Goal: Task Accomplishment & Management: Manage account settings

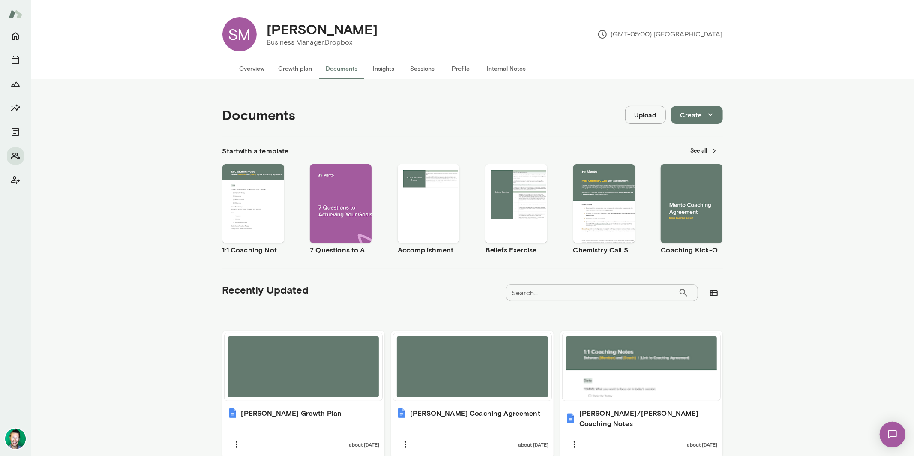
click at [245, 206] on button "Preview" at bounding box center [253, 210] width 55 height 11
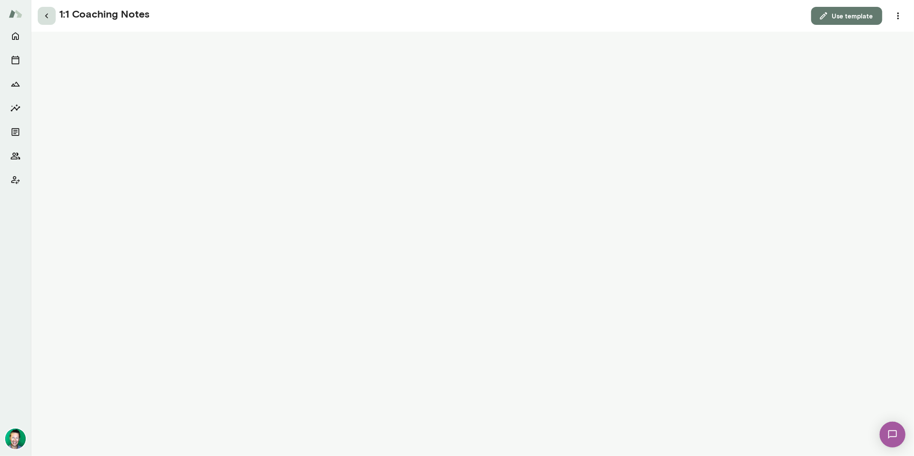
click at [47, 17] on icon "button" at bounding box center [47, 16] width 10 height 10
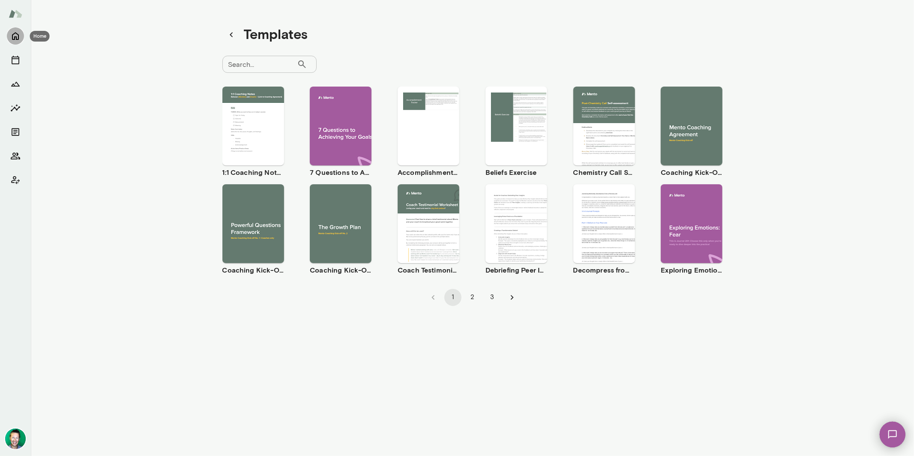
click at [20, 36] on icon "Home" at bounding box center [15, 36] width 10 height 10
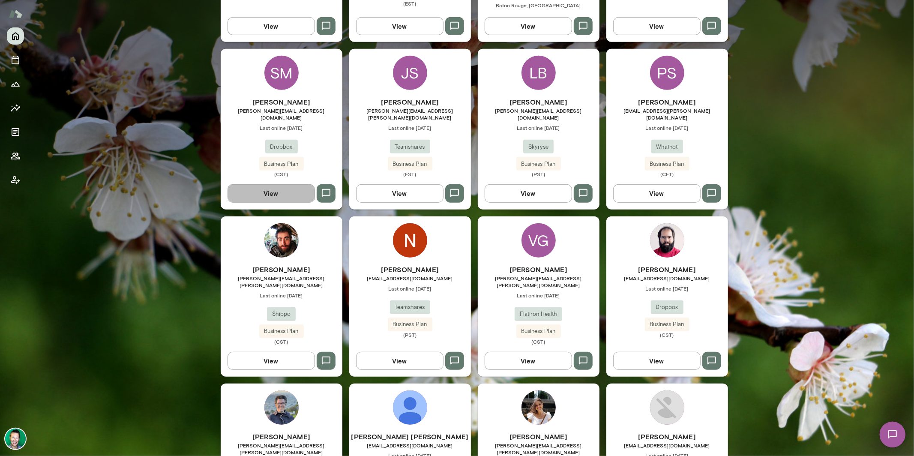
click at [273, 184] on button "View" at bounding box center [271, 193] width 87 height 18
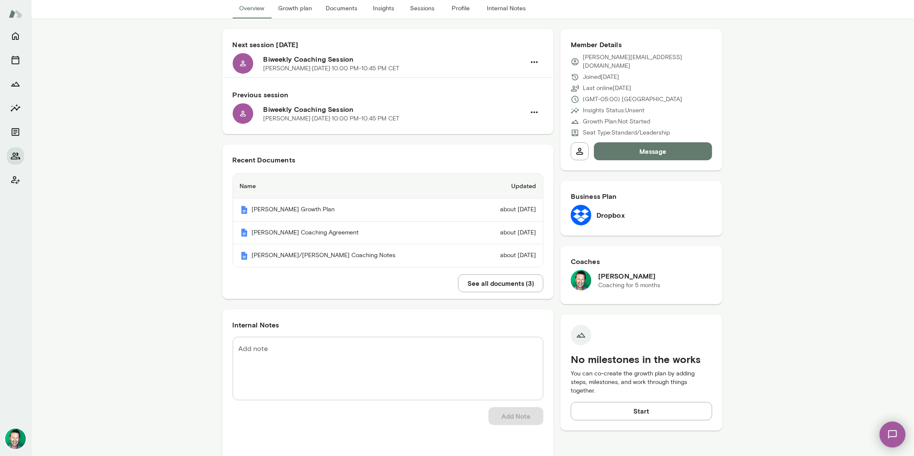
scroll to position [45, 0]
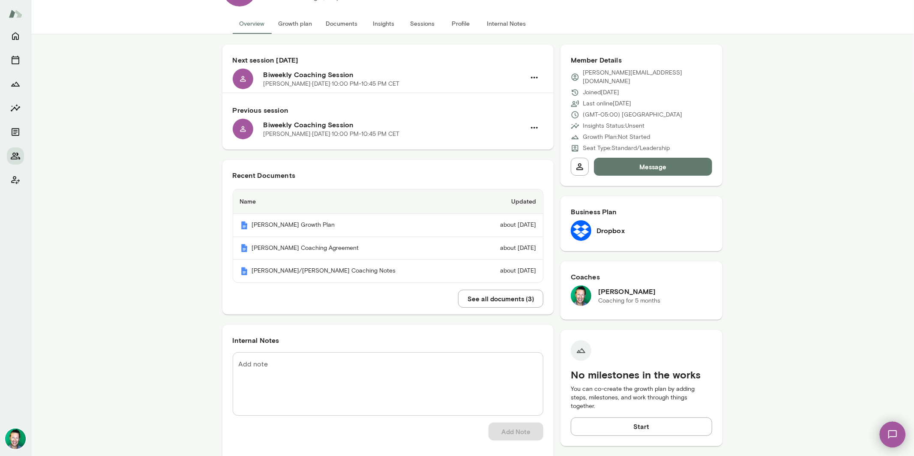
click at [479, 298] on button "See all documents ( 3 )" at bounding box center [500, 299] width 85 height 18
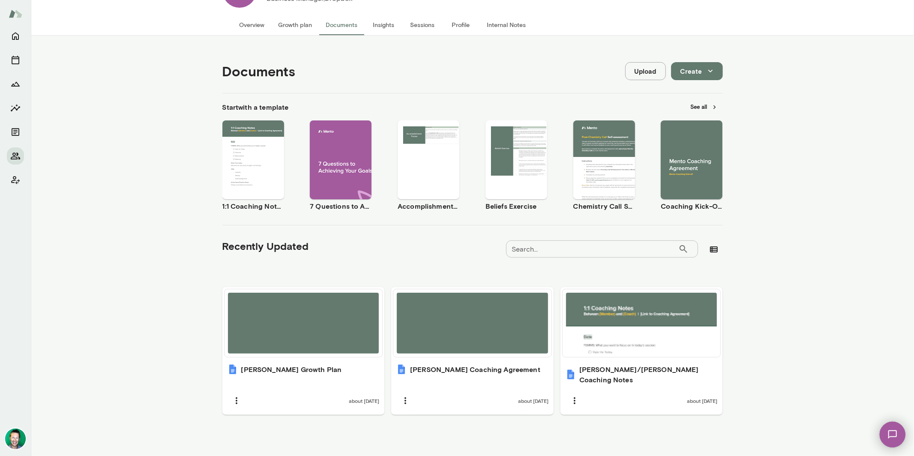
scroll to position [33, 0]
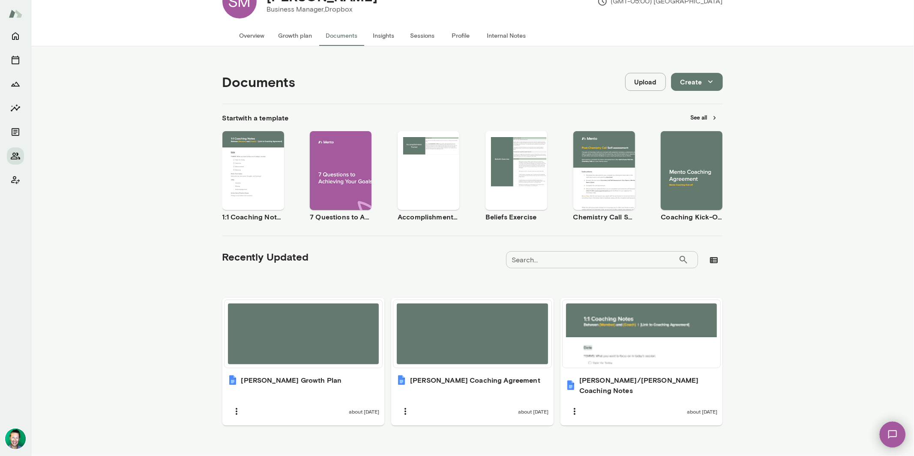
click at [641, 92] on div "Documents Upload Create" at bounding box center [472, 82] width 501 height 44
click at [641, 83] on button "Upload" at bounding box center [645, 82] width 41 height 18
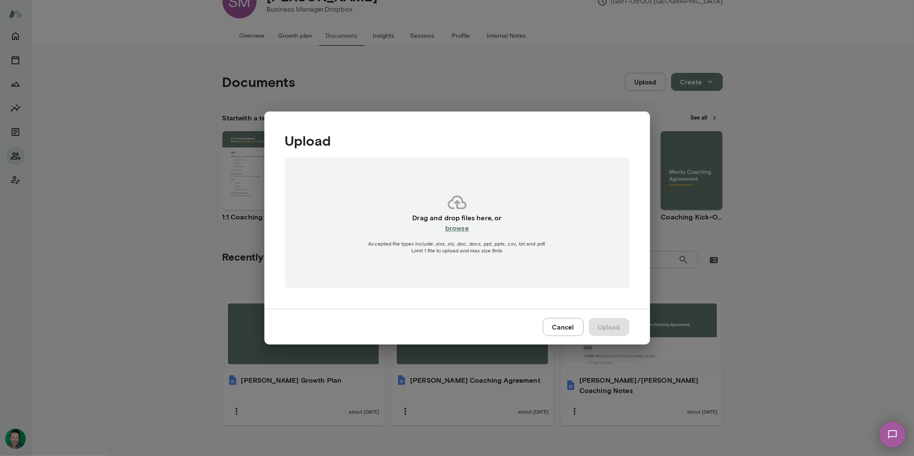
click at [460, 230] on h6 "browse" at bounding box center [457, 228] width 24 height 10
type input "**********"
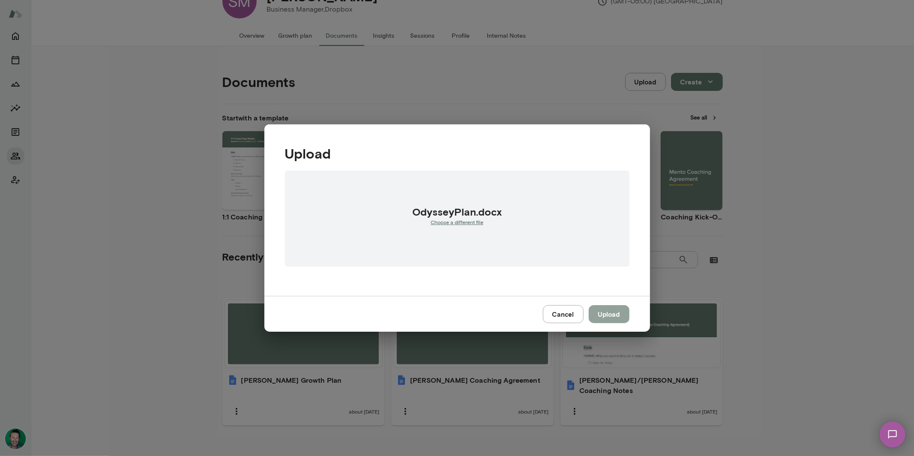
click at [610, 312] on button "Upload" at bounding box center [609, 314] width 41 height 18
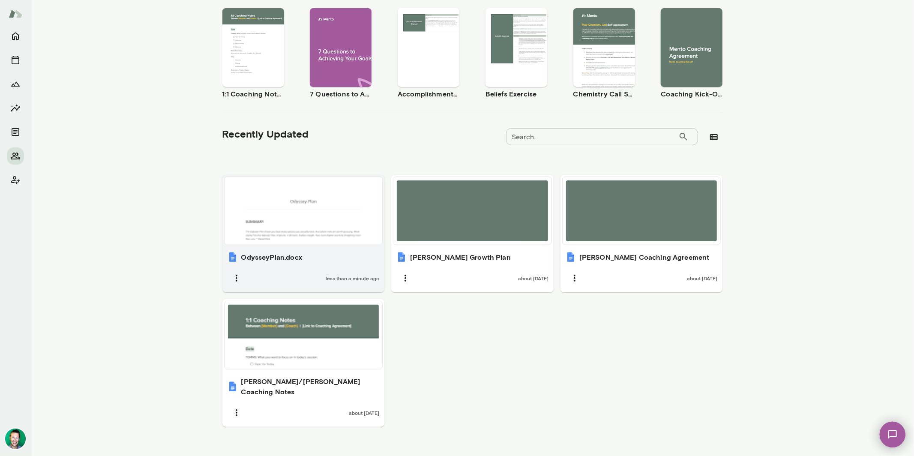
scroll to position [157, 0]
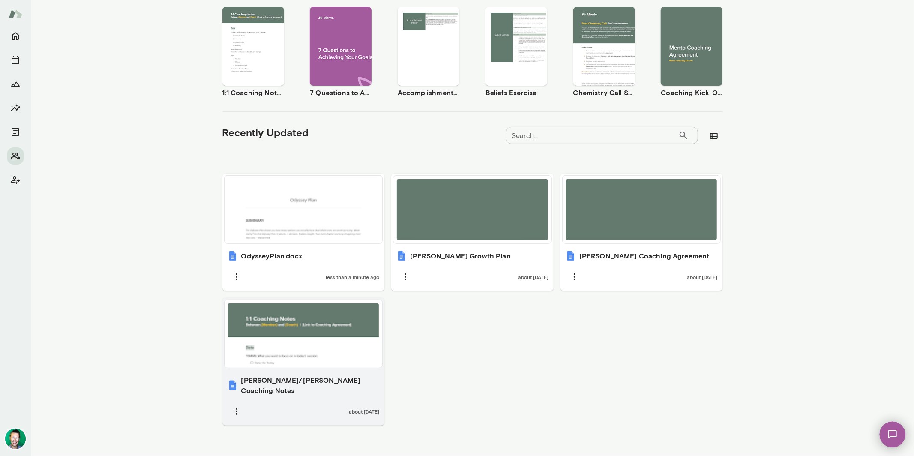
click at [279, 327] on div at bounding box center [303, 333] width 151 height 61
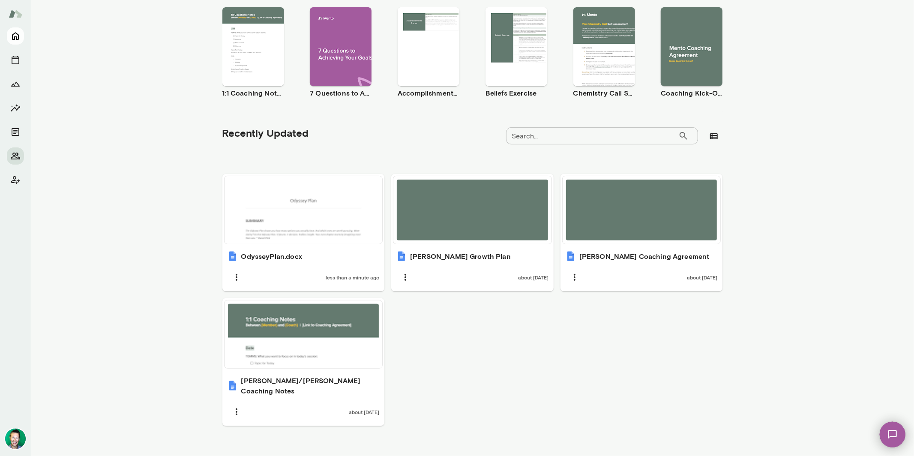
click at [18, 37] on icon "Home" at bounding box center [15, 37] width 7 height 8
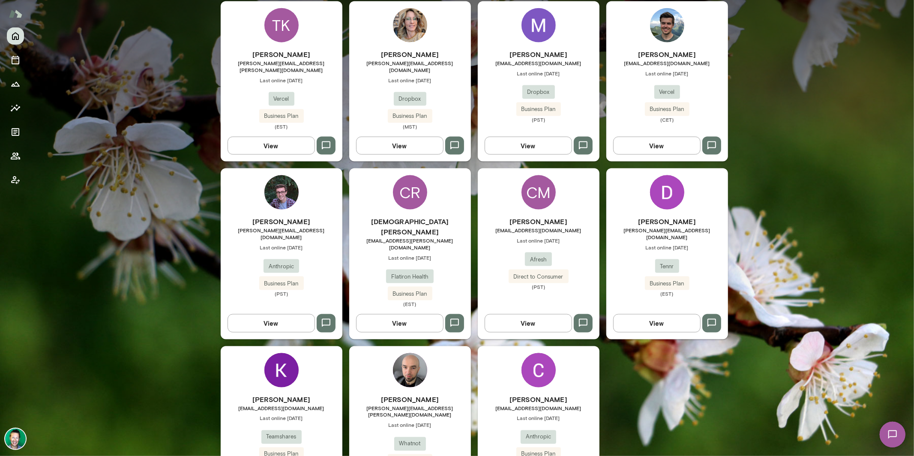
scroll to position [969, 0]
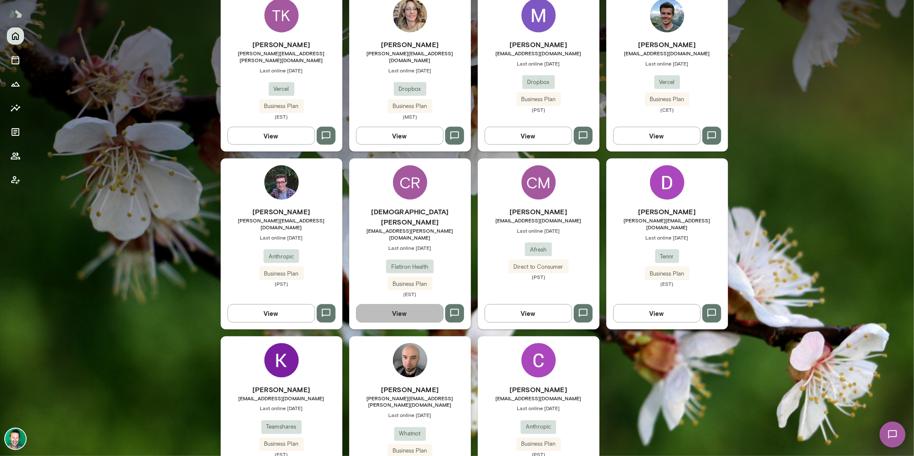
click at [387, 304] on button "View" at bounding box center [399, 313] width 87 height 18
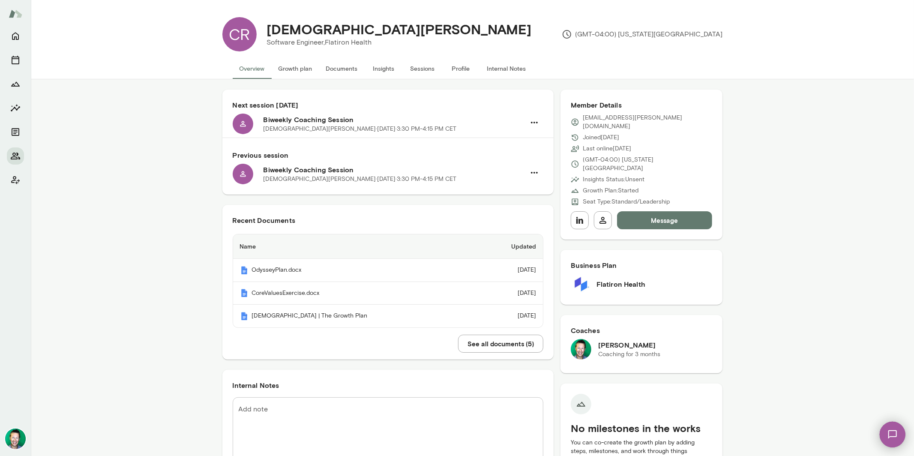
click at [282, 70] on button "Growth plan" at bounding box center [296, 68] width 48 height 21
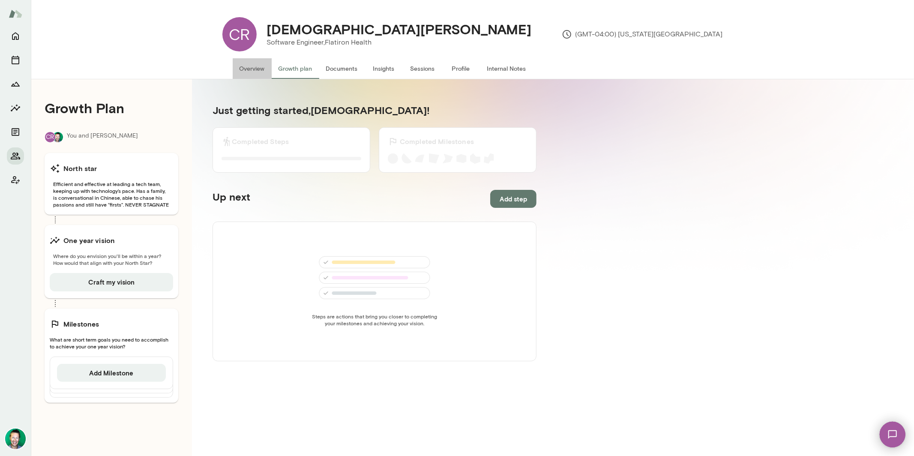
click at [248, 69] on button "Overview" at bounding box center [252, 68] width 39 height 21
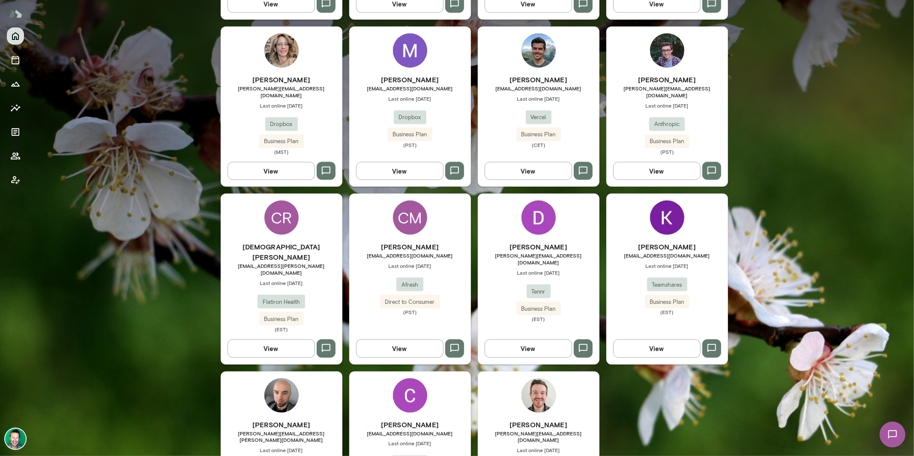
scroll to position [969, 0]
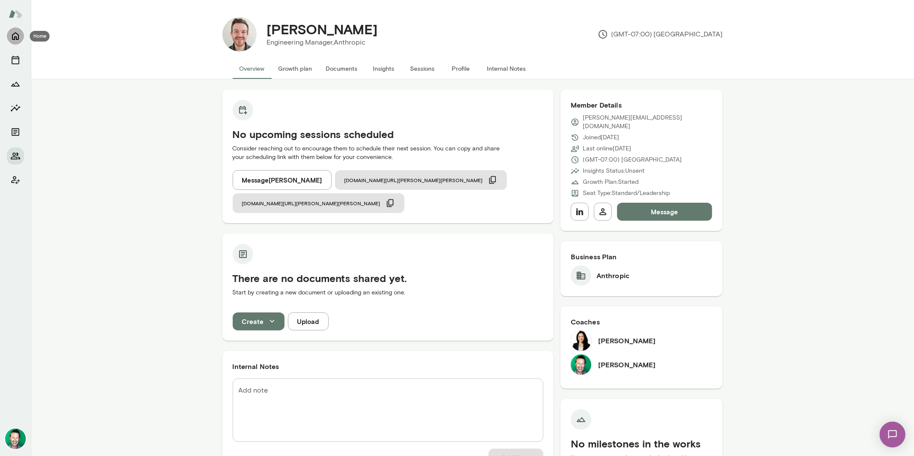
click at [19, 36] on icon "Home" at bounding box center [15, 36] width 10 height 10
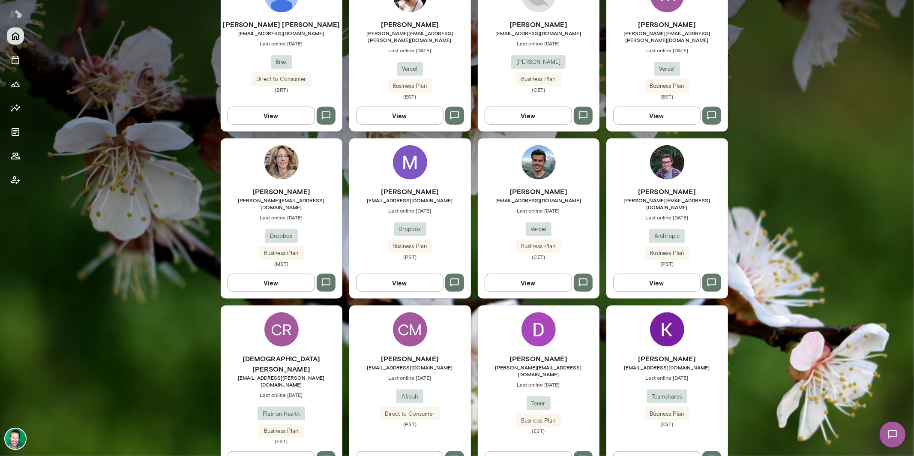
scroll to position [839, 0]
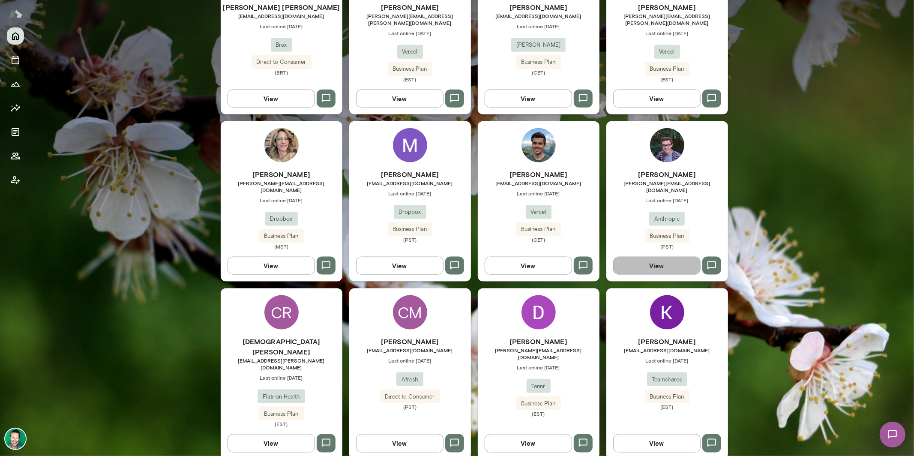
click at [648, 257] on button "View" at bounding box center [656, 266] width 87 height 18
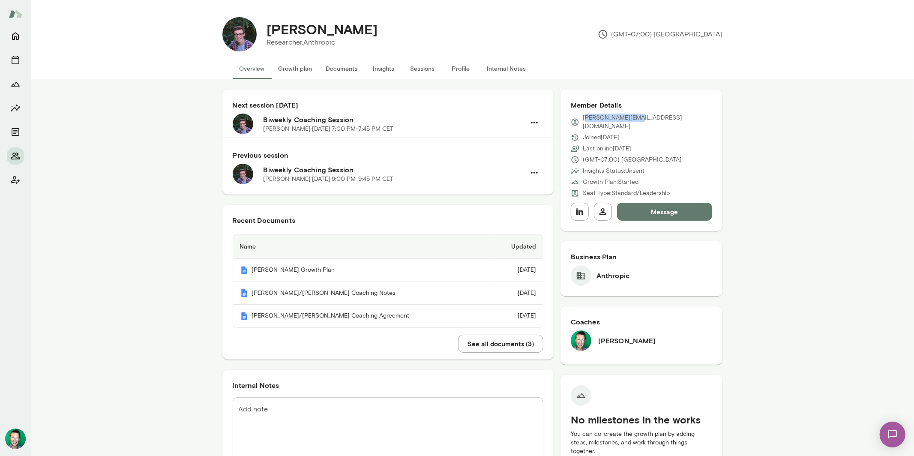
drag, startPoint x: 638, startPoint y: 119, endPoint x: 580, endPoint y: 120, distance: 57.9
click at [580, 120] on div "[PERSON_NAME][EMAIL_ADDRESS][DOMAIN_NAME]" at bounding box center [642, 122] width 142 height 17
click at [638, 116] on div "[PERSON_NAME][EMAIL_ADDRESS][DOMAIN_NAME]" at bounding box center [642, 122] width 142 height 17
drag, startPoint x: 638, startPoint y: 117, endPoint x: 577, endPoint y: 118, distance: 60.9
click at [577, 118] on div "[PERSON_NAME][EMAIL_ADDRESS][DOMAIN_NAME]" at bounding box center [642, 122] width 142 height 17
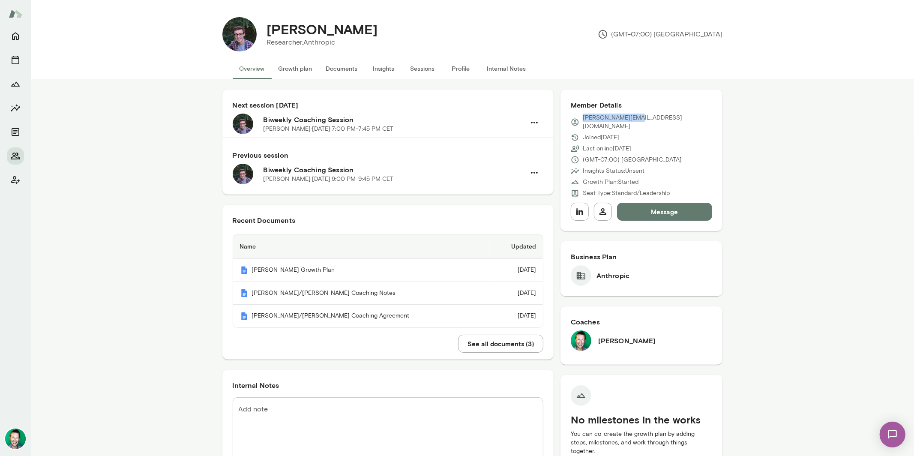
copy p "[PERSON_NAME][EMAIL_ADDRESS][DOMAIN_NAME]"
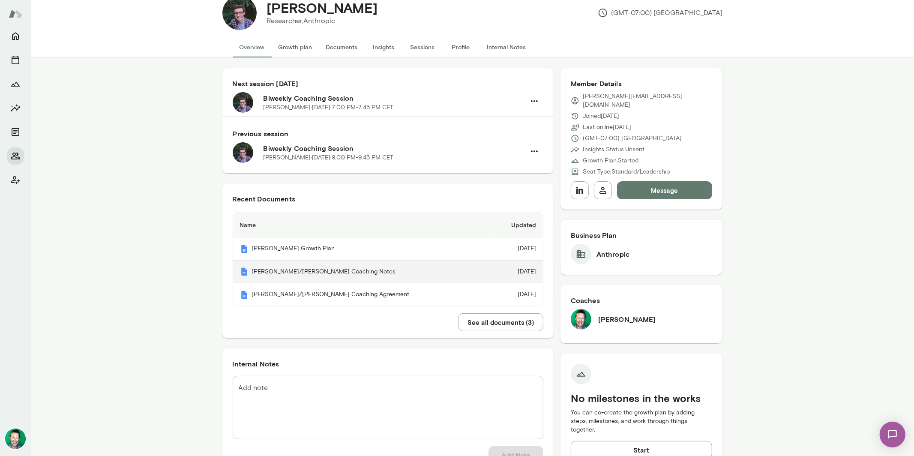
click at [293, 271] on th "[PERSON_NAME]/[PERSON_NAME] Coaching Notes" at bounding box center [361, 272] width 256 height 23
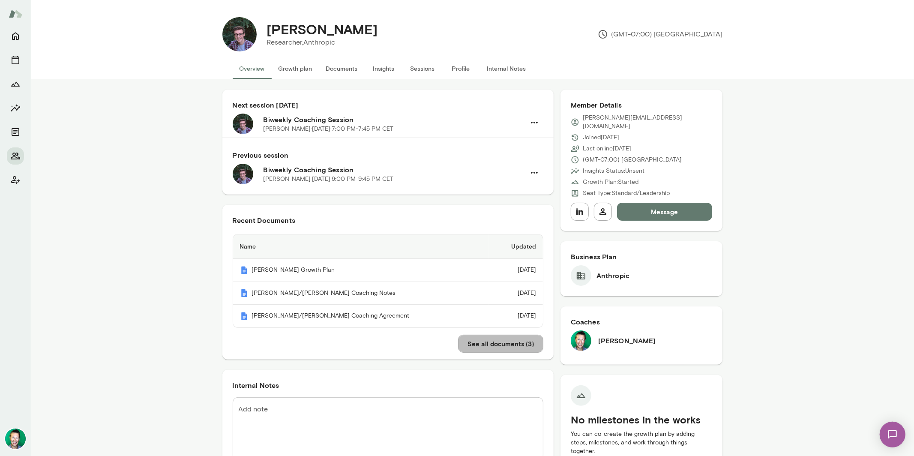
click at [505, 351] on button "See all documents ( 3 )" at bounding box center [500, 344] width 85 height 18
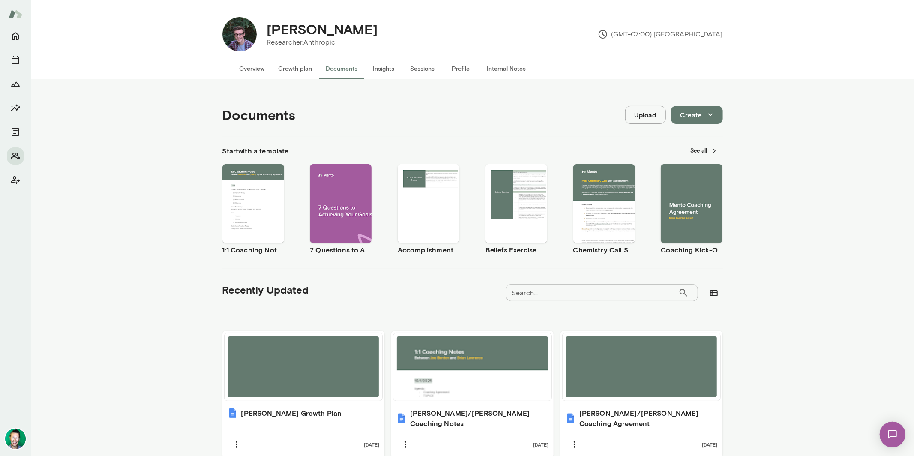
scroll to position [14, 0]
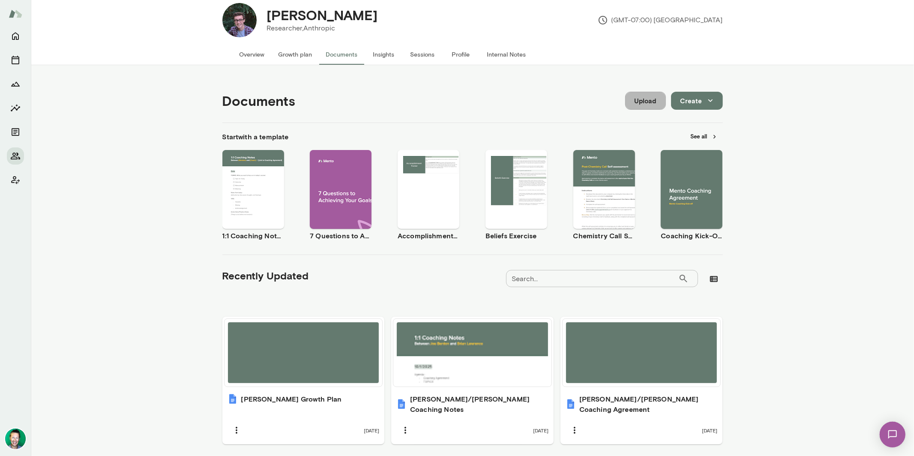
click at [647, 102] on button "Upload" at bounding box center [645, 101] width 41 height 18
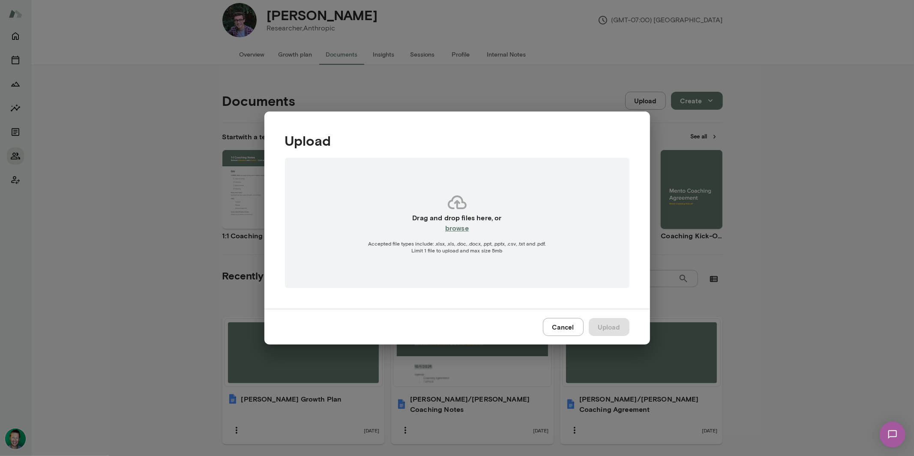
click at [459, 229] on h6 "browse" at bounding box center [457, 228] width 24 height 10
type input "**********"
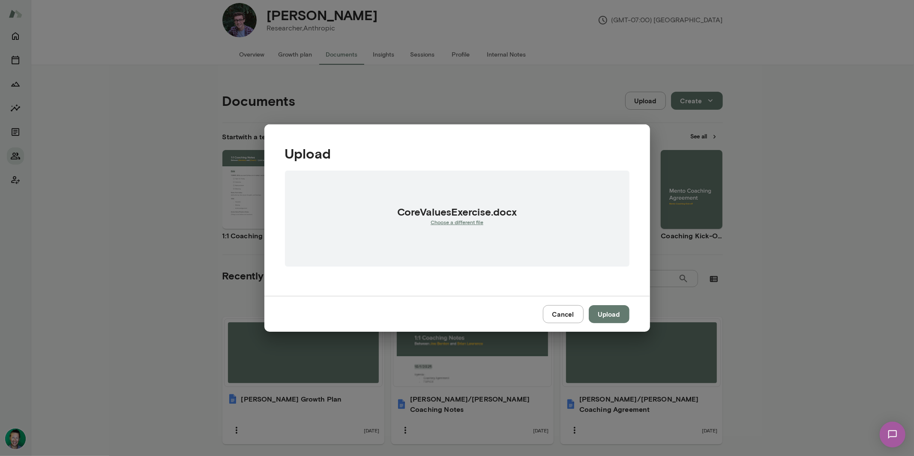
click at [606, 309] on button "Upload" at bounding box center [609, 314] width 41 height 18
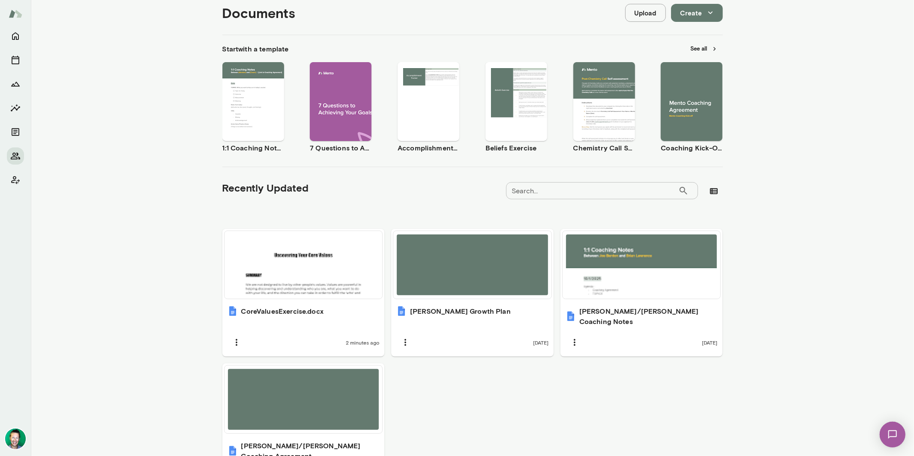
scroll to position [157, 0]
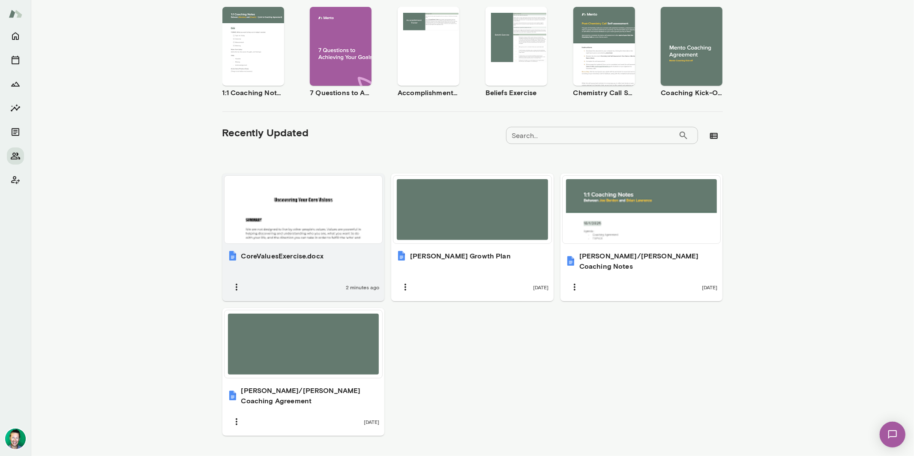
click at [284, 216] on div at bounding box center [303, 209] width 151 height 61
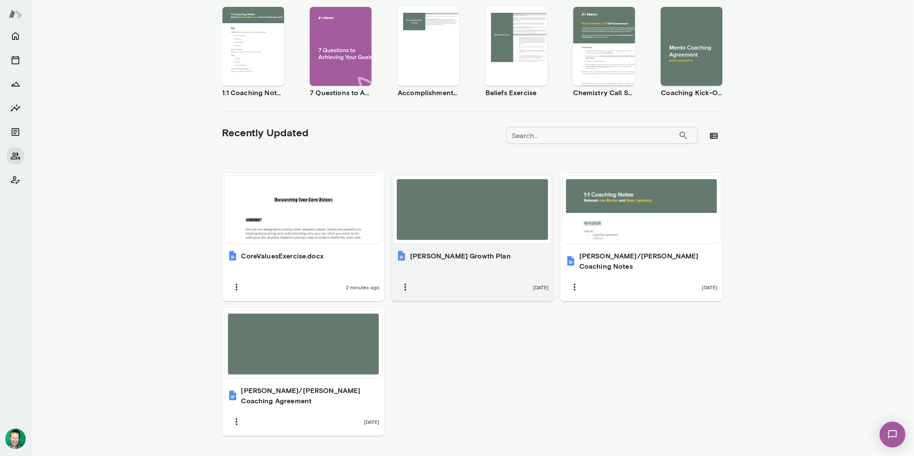
click at [432, 231] on div at bounding box center [472, 209] width 151 height 61
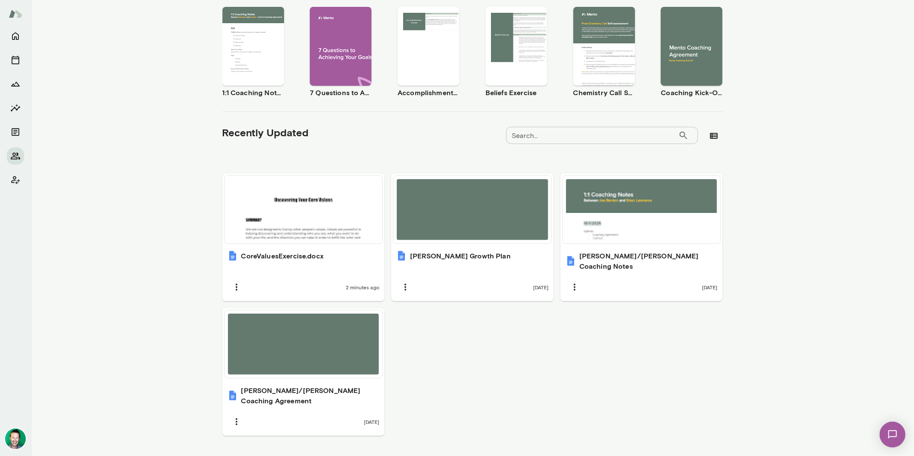
scroll to position [0, 0]
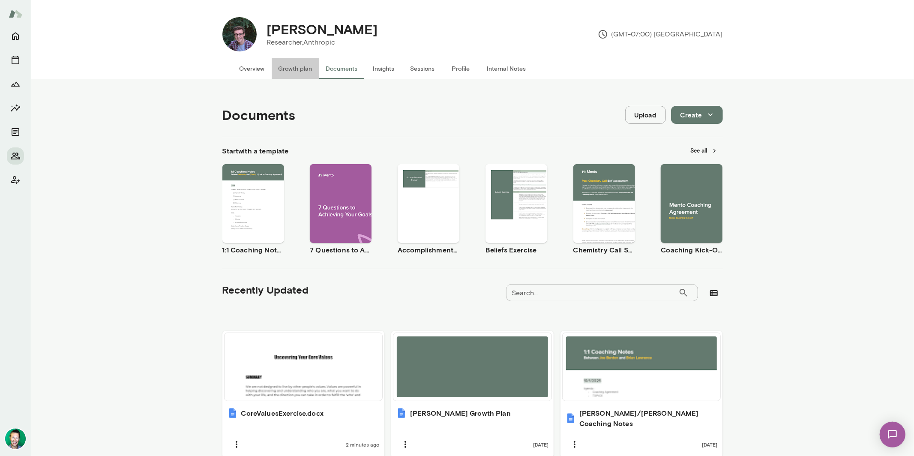
click at [288, 68] on button "Growth plan" at bounding box center [296, 68] width 48 height 21
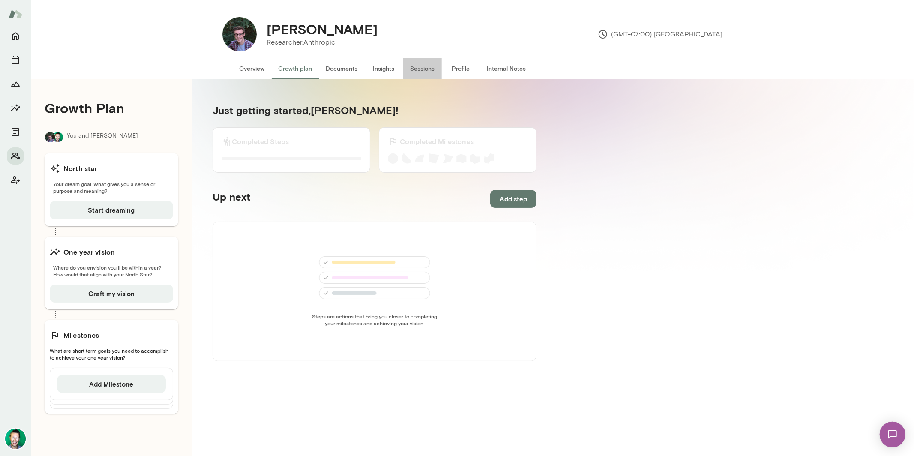
click at [424, 69] on button "Sessions" at bounding box center [422, 68] width 39 height 21
